Goal: Entertainment & Leisure: Consume media (video, audio)

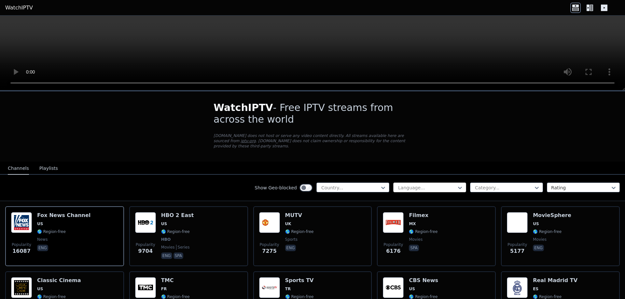
click at [449, 185] on div at bounding box center [427, 188] width 59 height 7
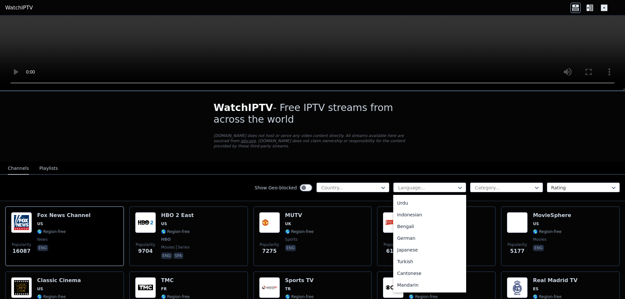
scroll to position [119, 0]
click at [407, 242] on div "Turkish" at bounding box center [429, 248] width 73 height 12
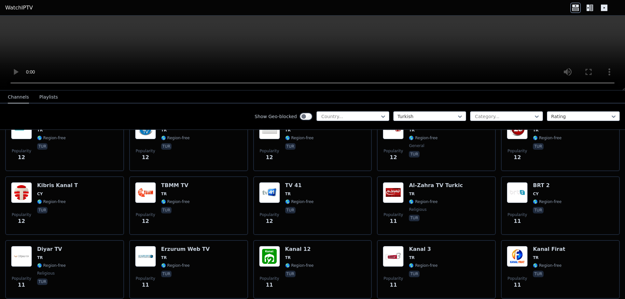
scroll to position [1726, 0]
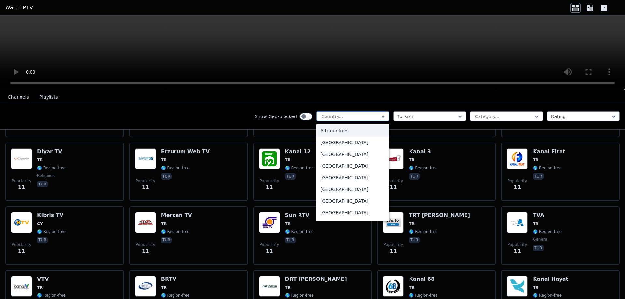
click at [342, 116] on div at bounding box center [350, 116] width 59 height 7
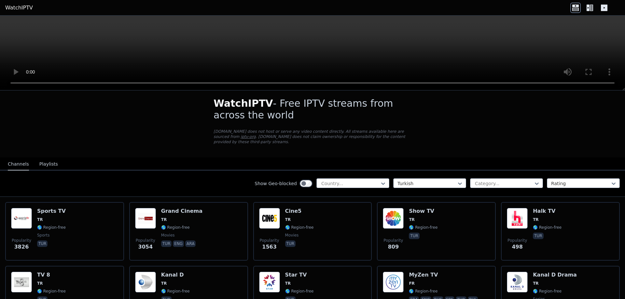
scroll to position [8, 0]
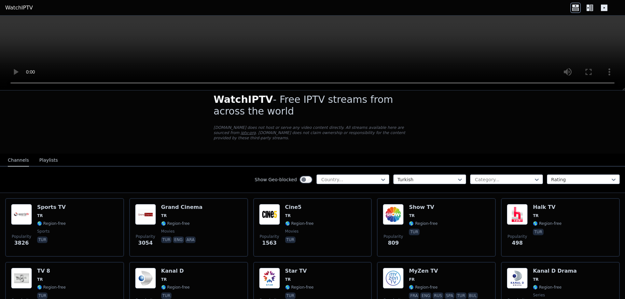
click at [44, 155] on button "Playlists" at bounding box center [48, 160] width 19 height 12
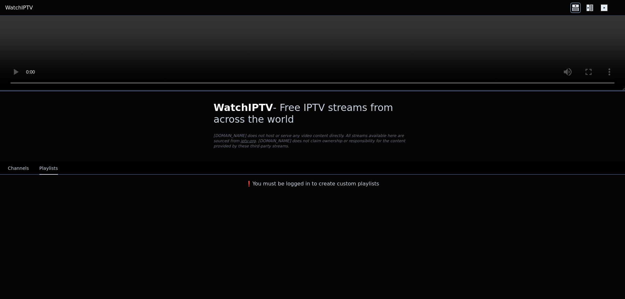
click at [17, 162] on button "Channels" at bounding box center [18, 168] width 21 height 12
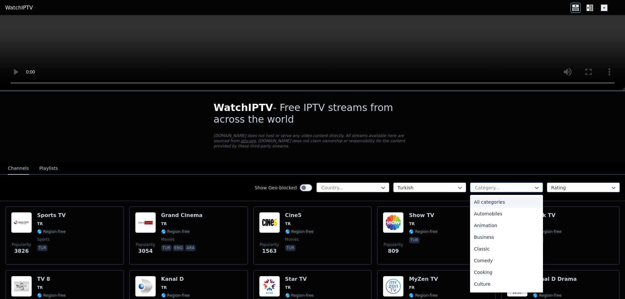
click at [511, 185] on div at bounding box center [503, 188] width 59 height 7
click at [486, 226] on div "General" at bounding box center [506, 232] width 73 height 12
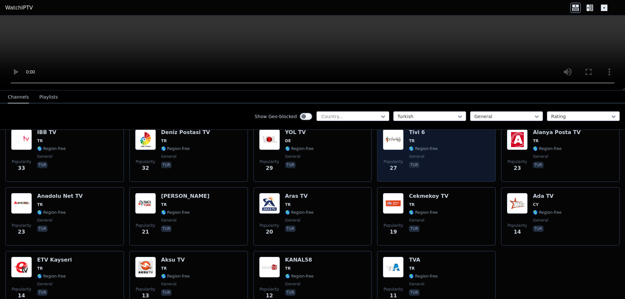
scroll to position [17, 0]
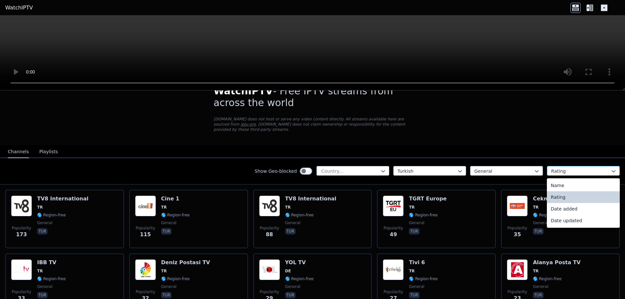
click at [568, 168] on div at bounding box center [580, 171] width 59 height 7
click at [557, 180] on div "Name" at bounding box center [583, 186] width 73 height 12
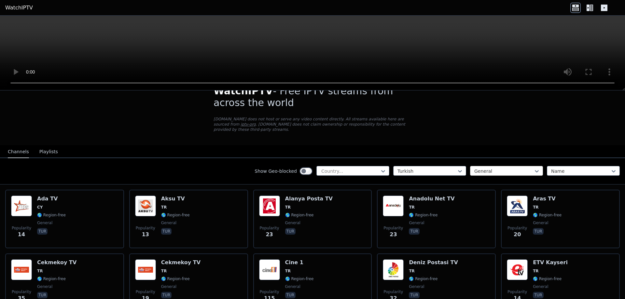
click at [523, 168] on div at bounding box center [503, 171] width 59 height 7
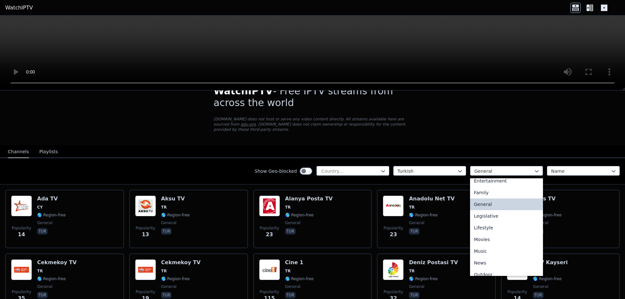
scroll to position [129, 0]
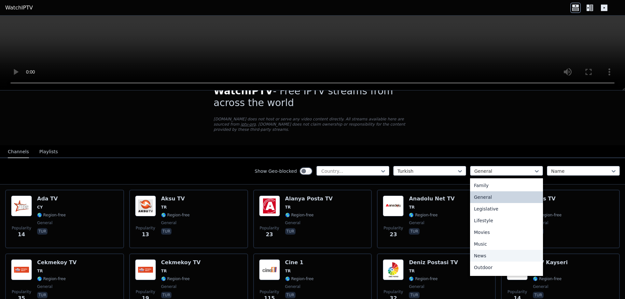
click at [480, 251] on div "News" at bounding box center [506, 256] width 73 height 12
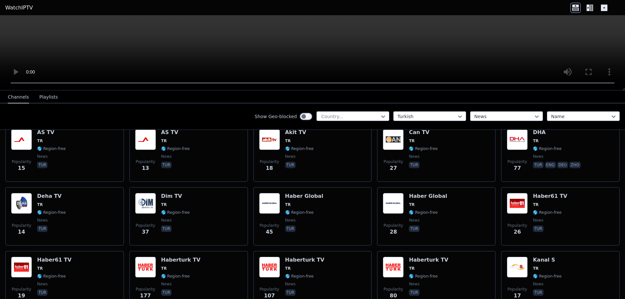
scroll to position [245, 0]
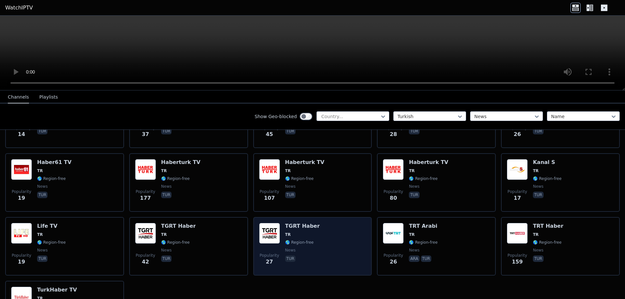
click at [286, 232] on span "TR" at bounding box center [288, 234] width 6 height 5
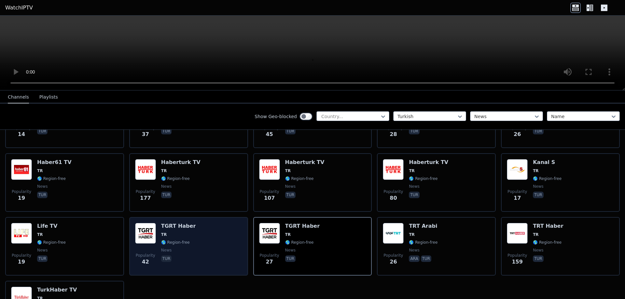
click at [169, 223] on h6 "TGRT Haber" at bounding box center [178, 226] width 35 height 7
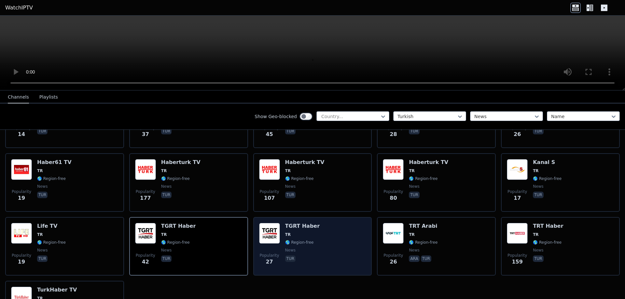
click at [279, 234] on div "Popularity 27 TGRT [PERSON_NAME] 🌎 Region-free news tur" at bounding box center [312, 246] width 107 height 47
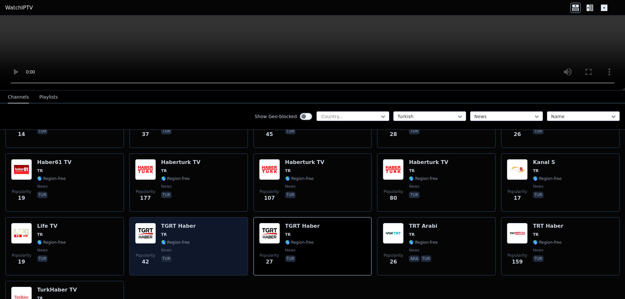
click at [155, 231] on div "Popularity 42 TGRT [PERSON_NAME] 🌎 Region-free news tur" at bounding box center [188, 246] width 107 height 47
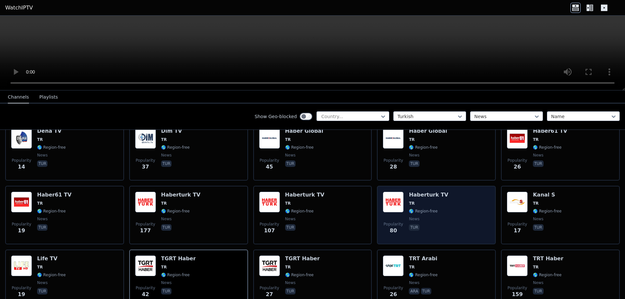
scroll to position [179, 0]
